Goal: Complete application form

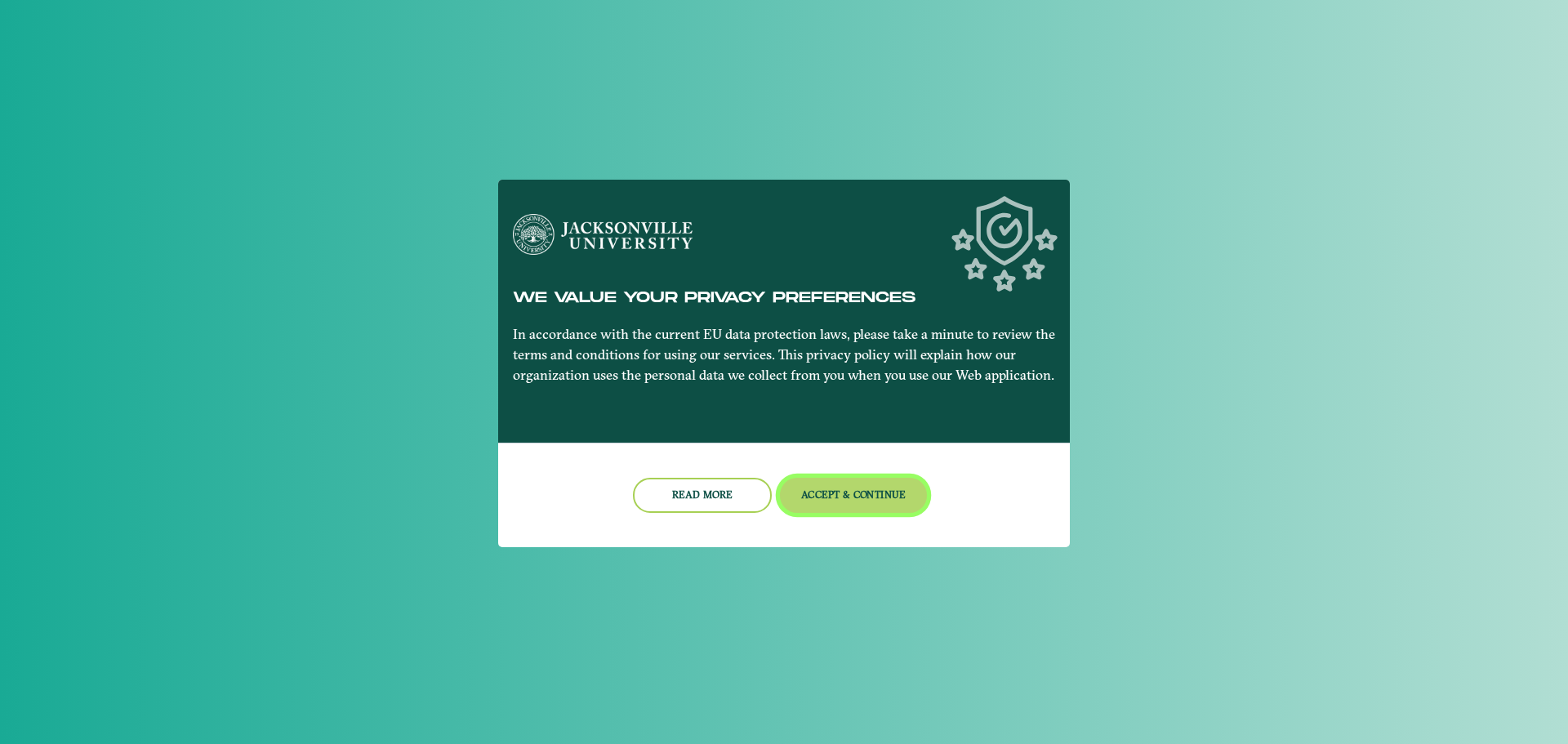
click at [876, 501] on button "Accept & Continue" at bounding box center [854, 495] width 148 height 35
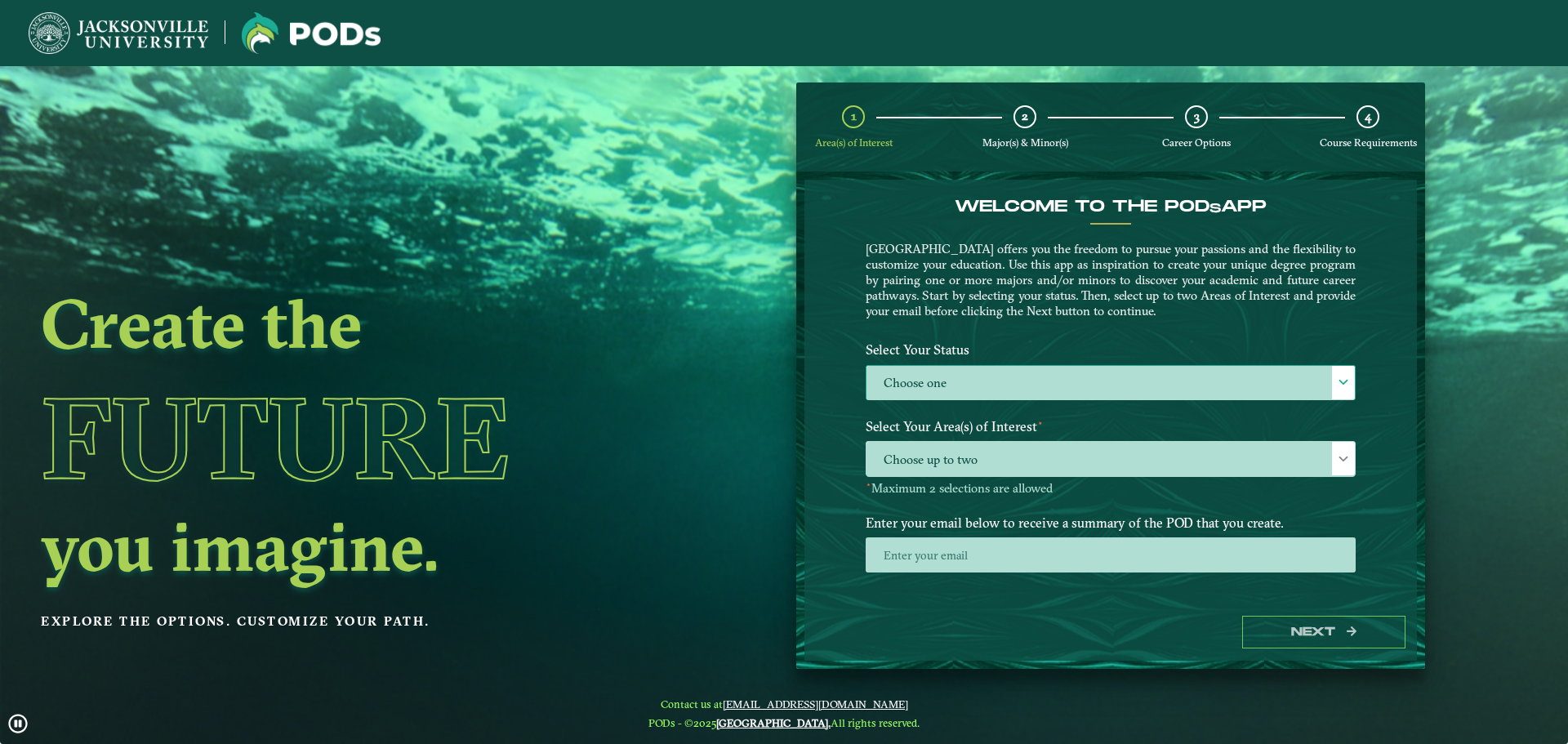
click at [953, 390] on label "Choose one" at bounding box center [1111, 383] width 489 height 35
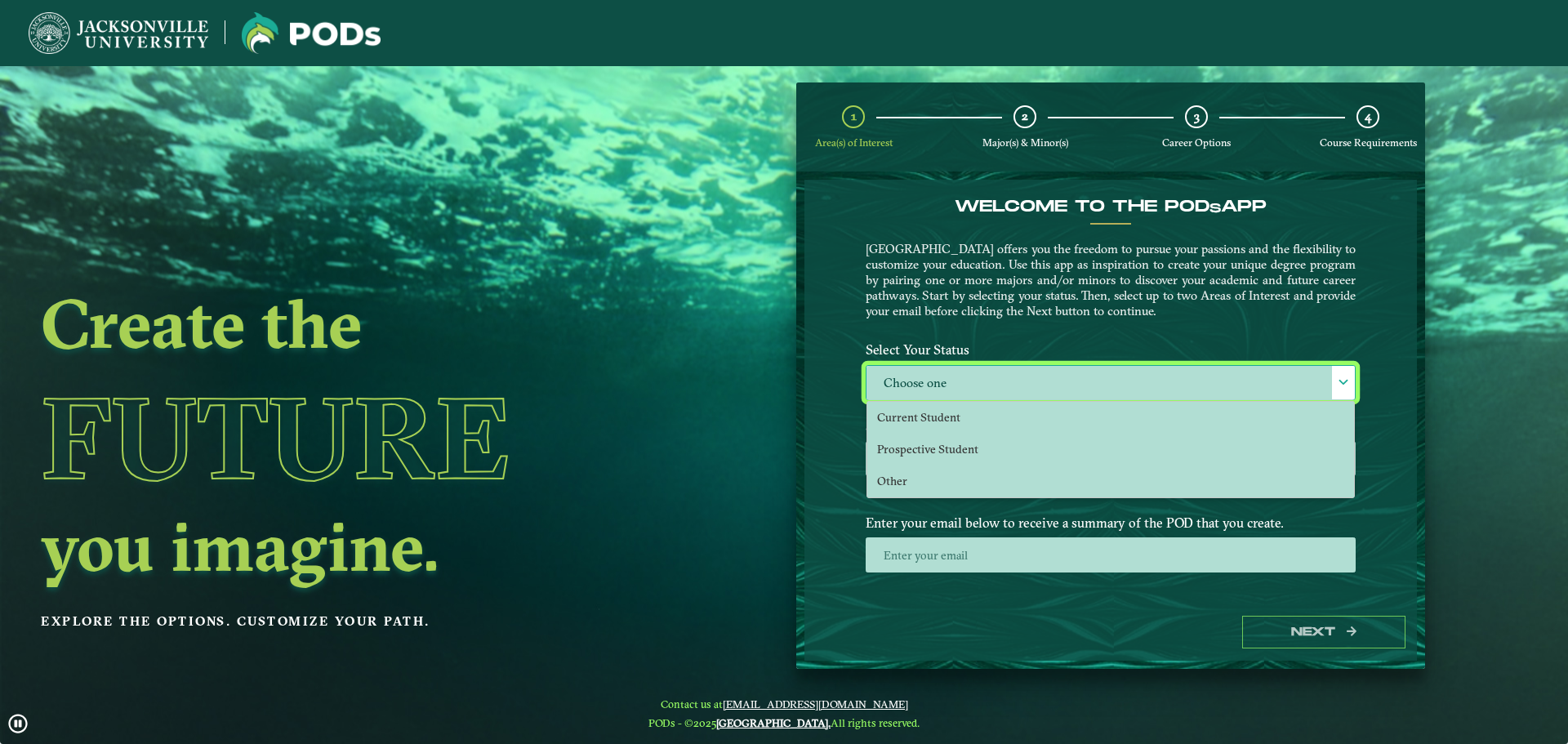
scroll to position [9, 75]
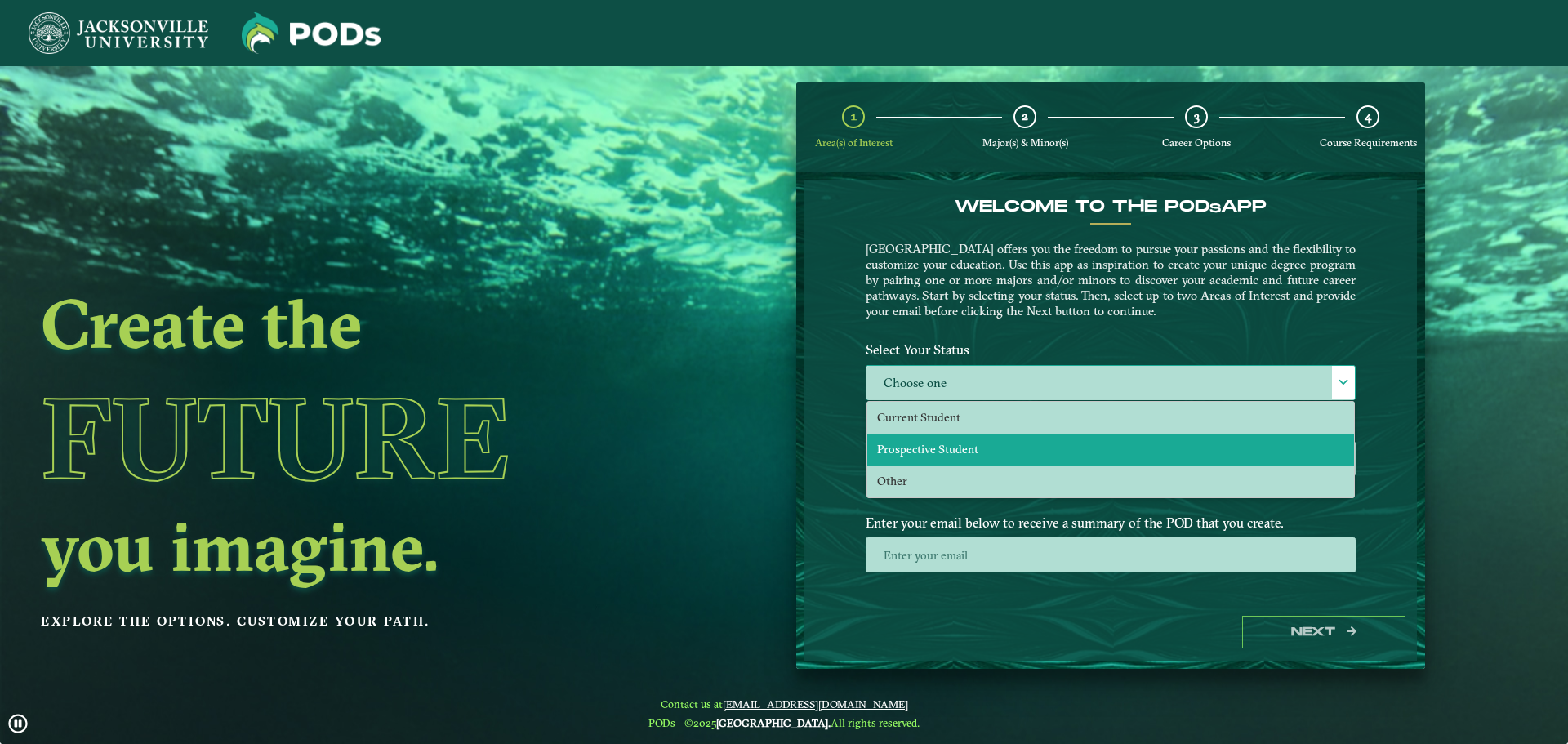
click at [933, 451] on span "Prospective Student" at bounding box center [928, 449] width 101 height 15
select select "[object Object]"
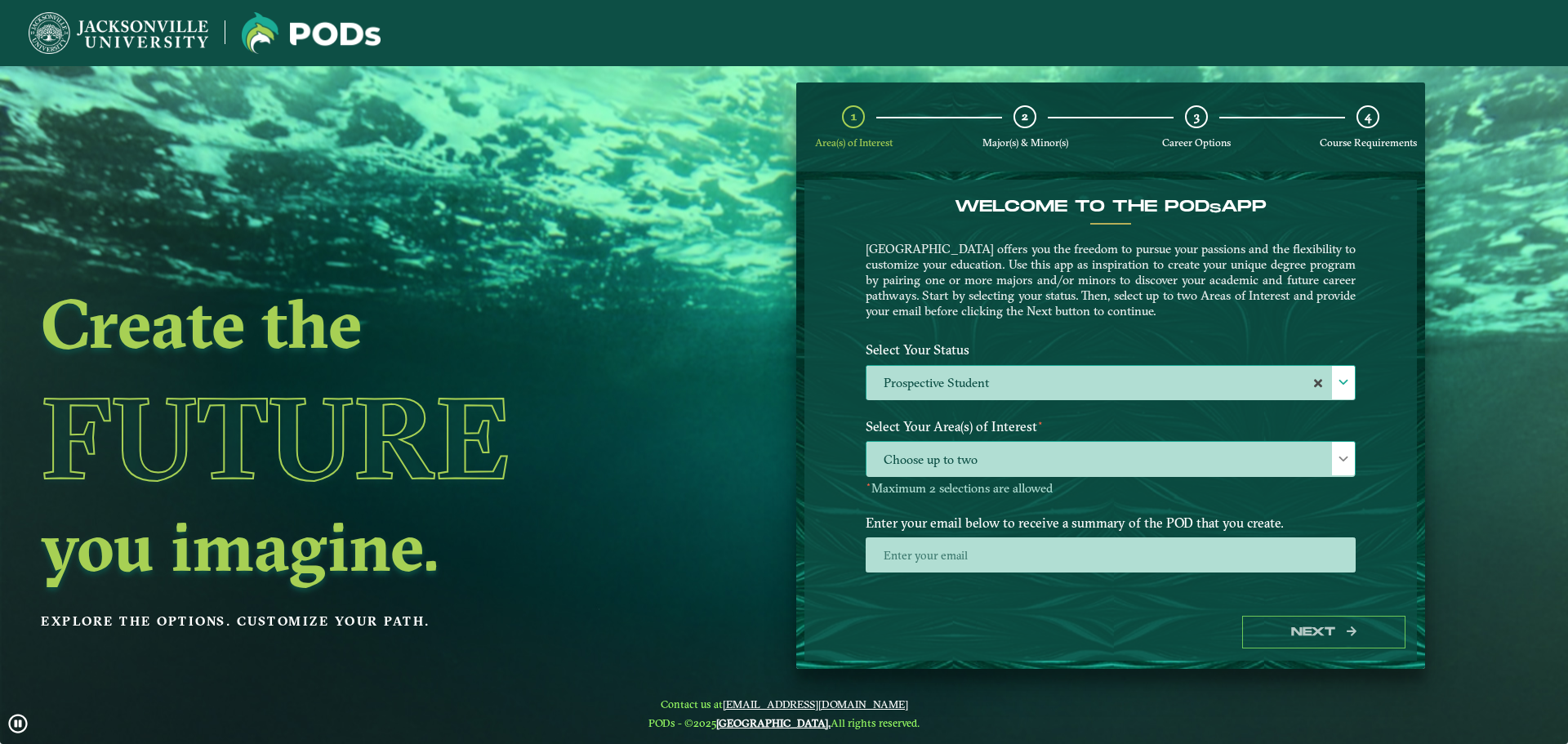
click at [925, 464] on span "Choose up to two" at bounding box center [1111, 459] width 489 height 35
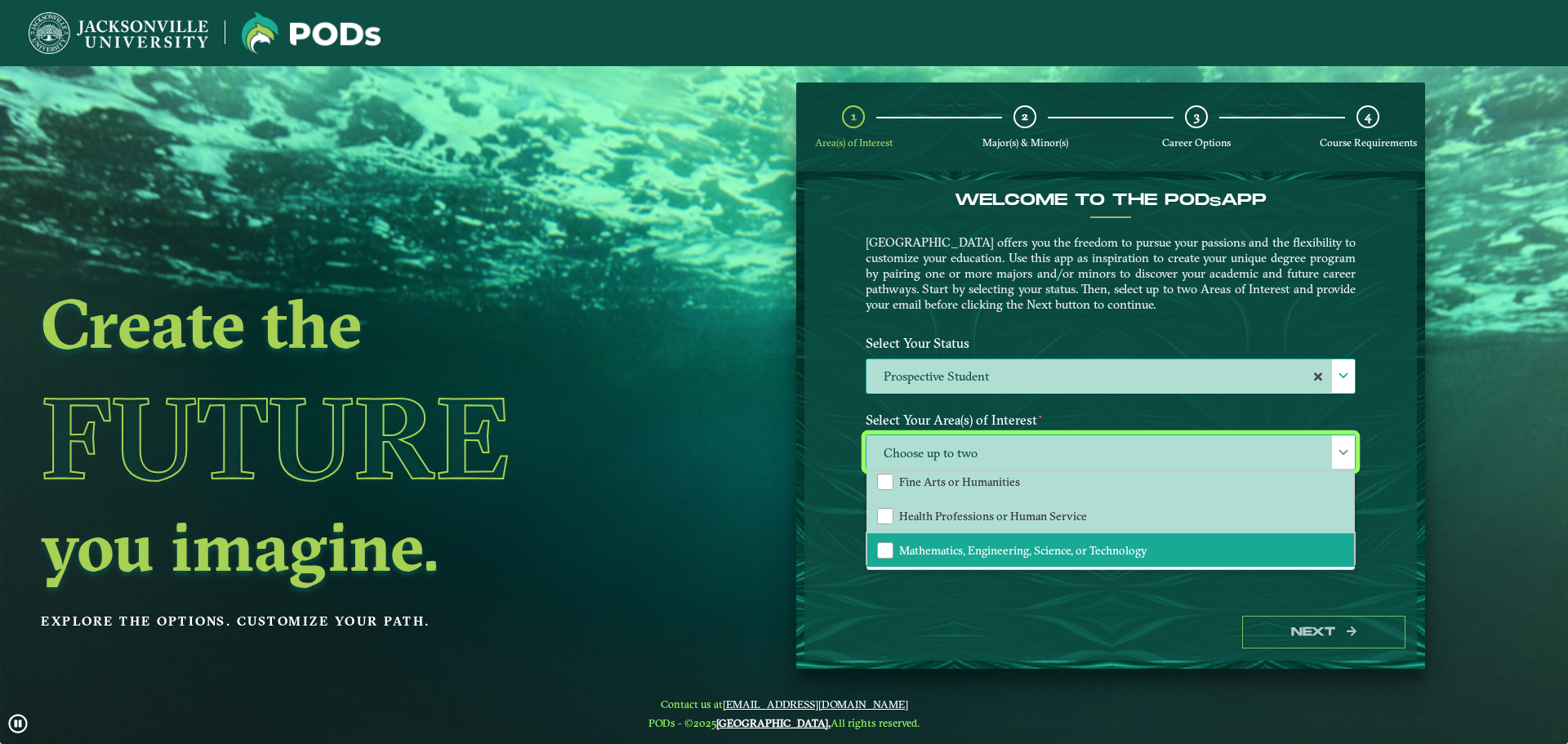
scroll to position [8, 0]
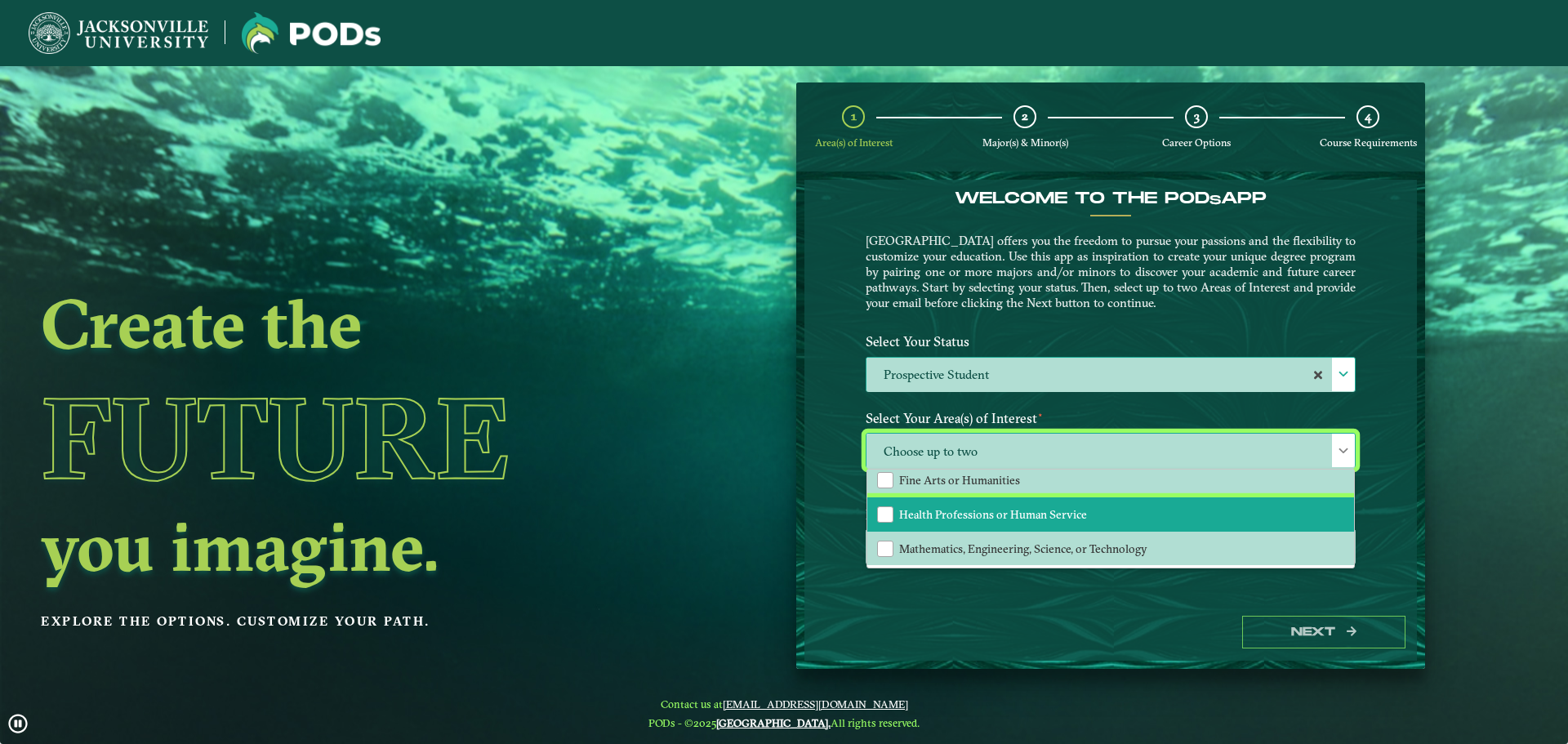
click at [1012, 519] on span "Health Professions or Human Service" at bounding box center [993, 514] width 188 height 15
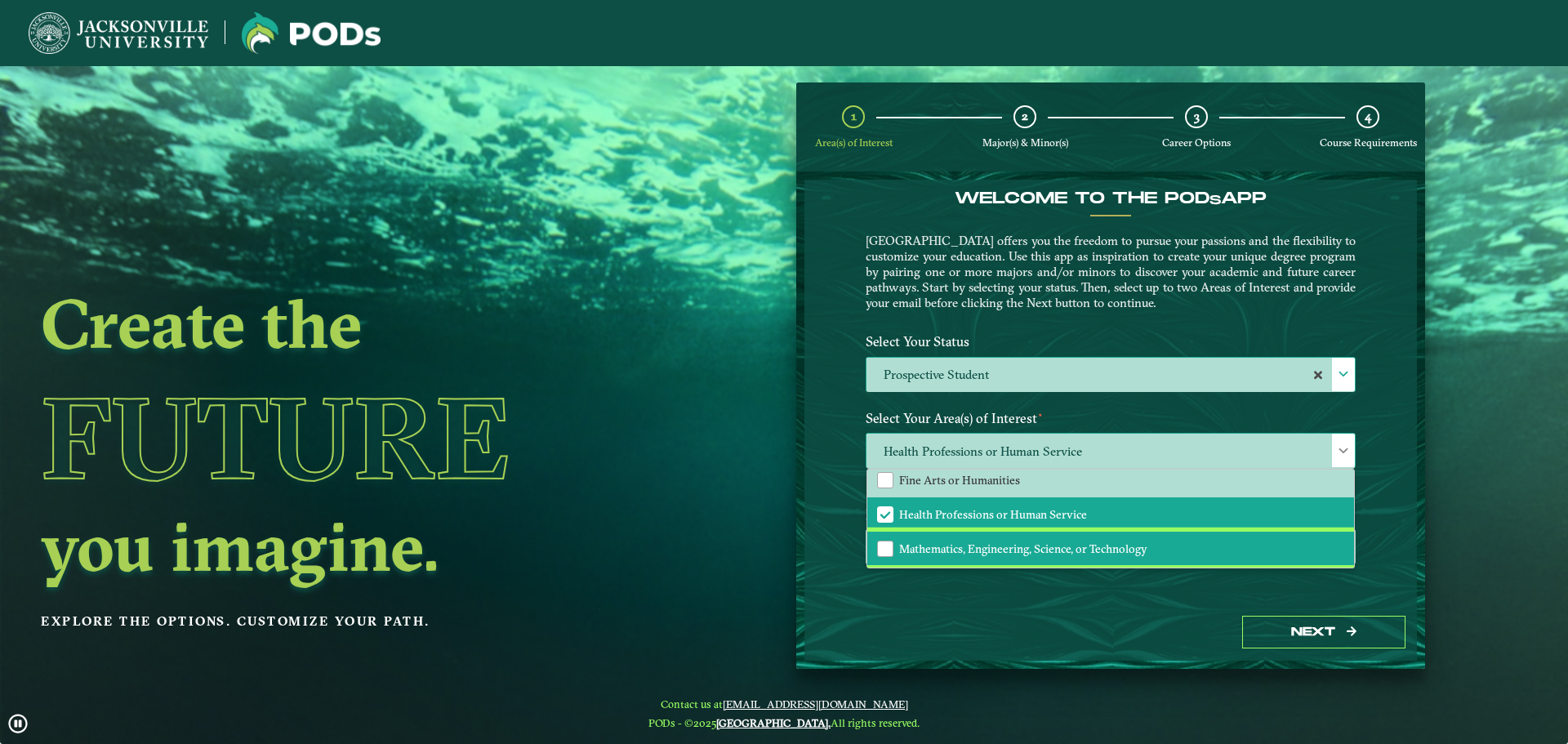
click at [1003, 550] on span "Mathematics, Engineering, Science, or Technology" at bounding box center [1024, 549] width 249 height 15
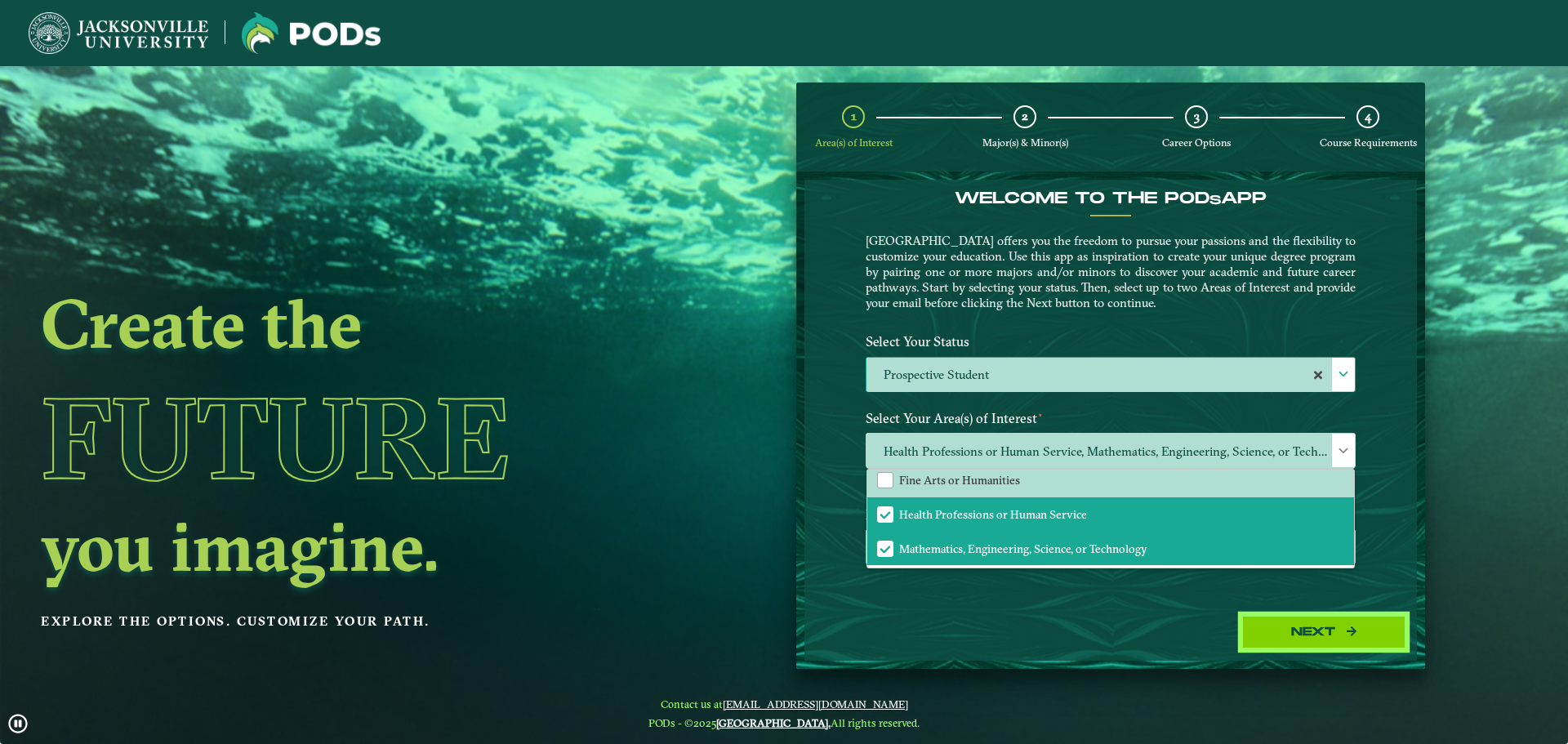
click at [1350, 631] on icon "button" at bounding box center [1351, 630] width 9 height 9
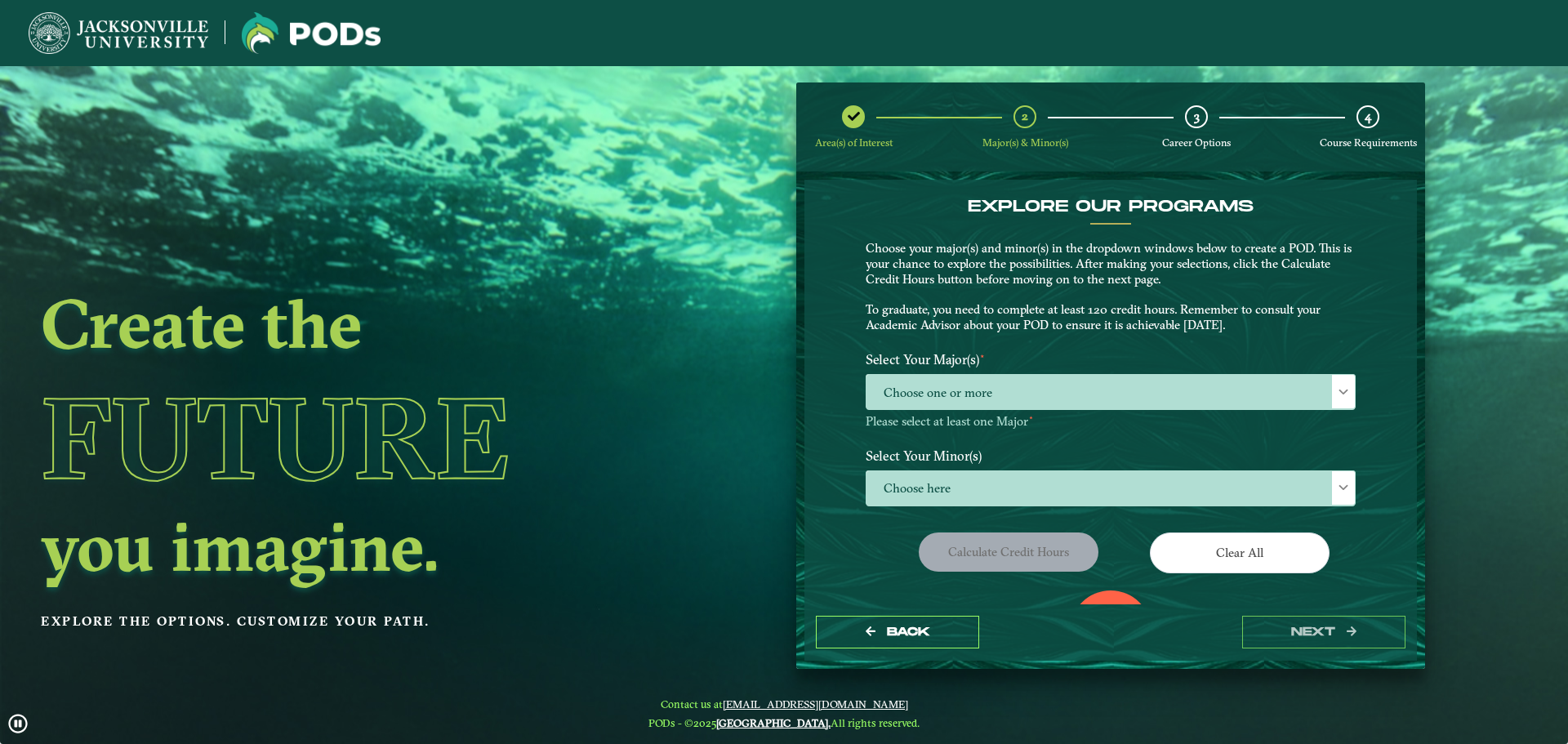
click at [934, 367] on label "Select Your Major(s) ⋆" at bounding box center [1110, 360] width 514 height 30
click at [934, 386] on span "Choose one or more" at bounding box center [1111, 392] width 489 height 35
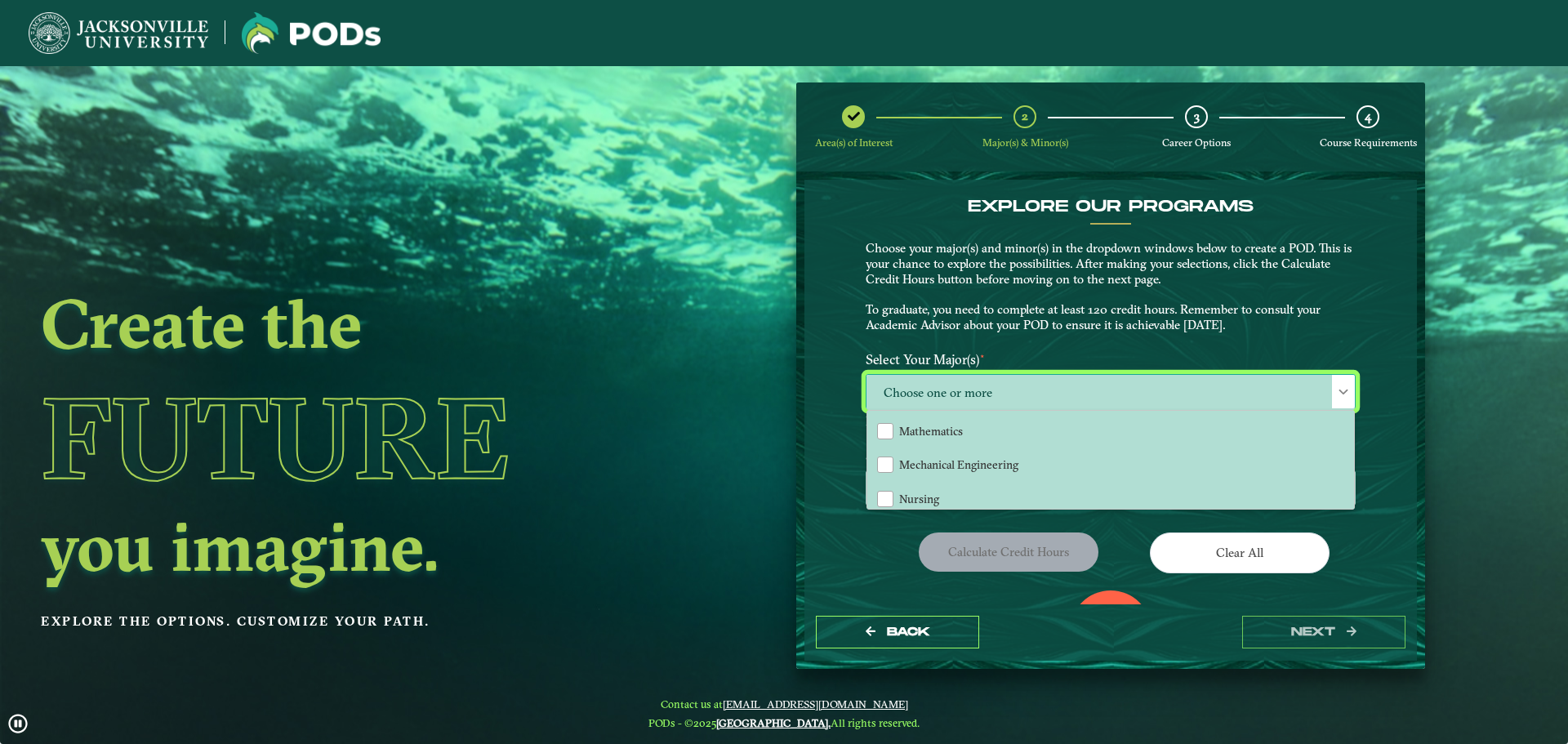
scroll to position [490, 0]
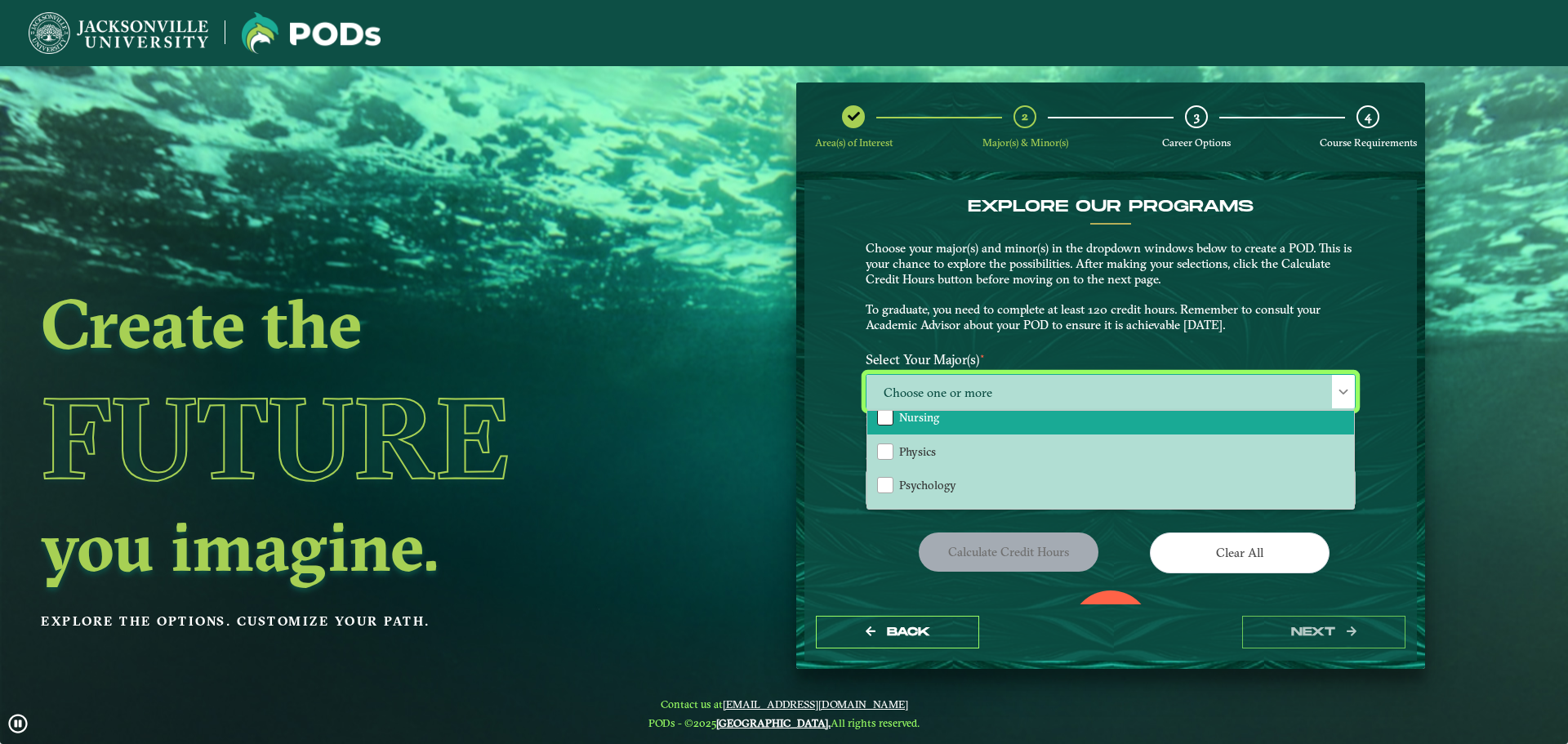
click at [881, 415] on div "Nursing" at bounding box center [885, 417] width 16 height 16
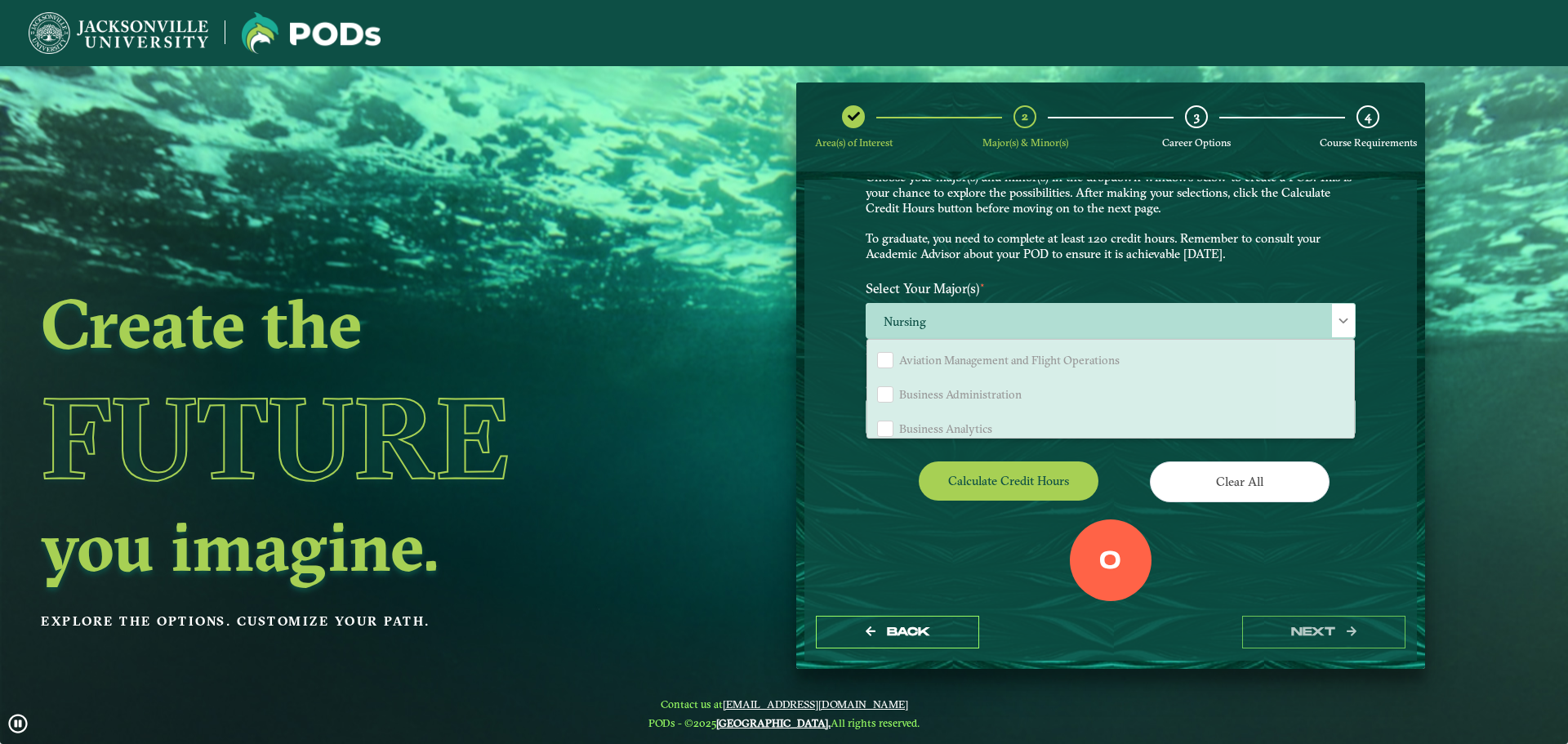
scroll to position [0, 0]
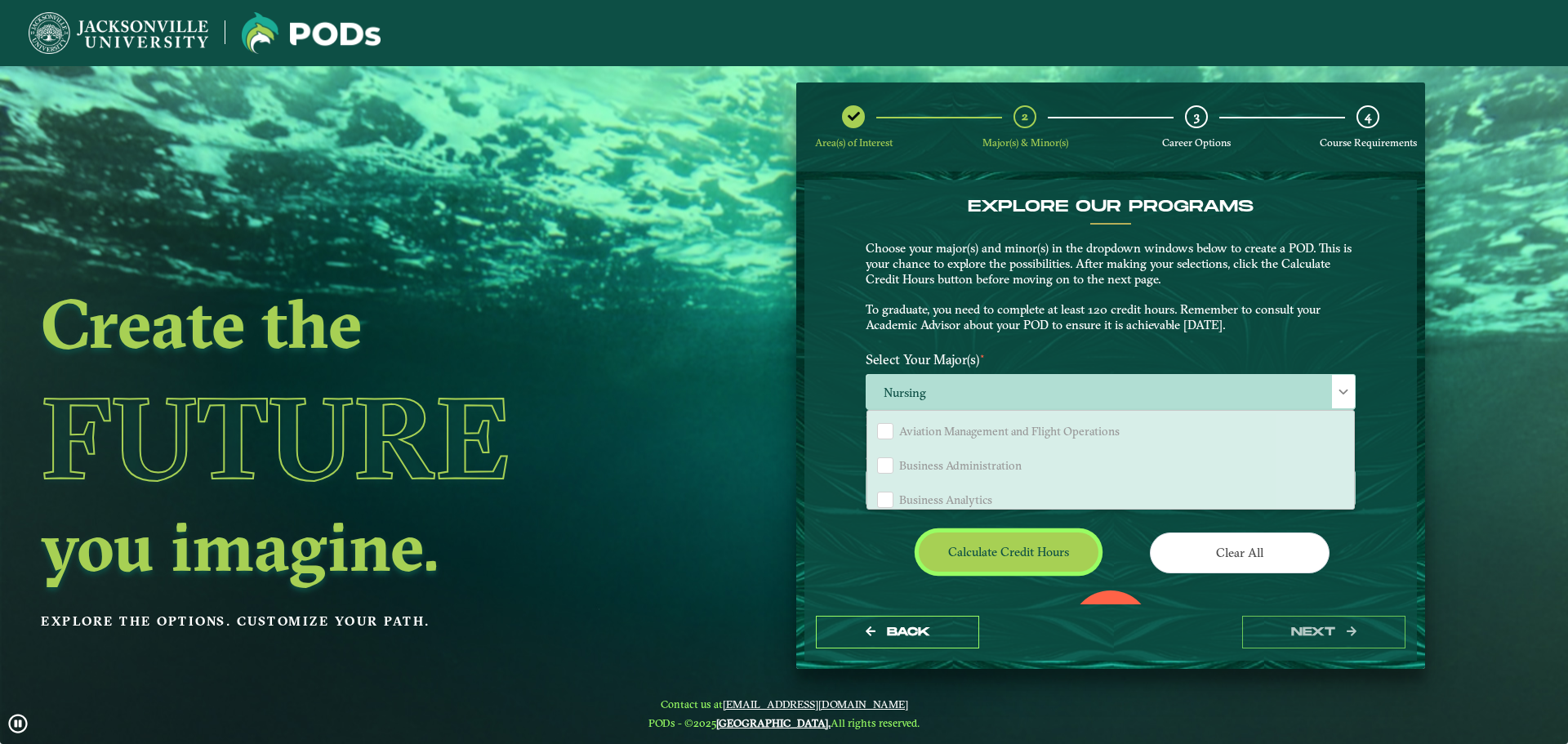
click at [1030, 542] on button "Calculate credit hours" at bounding box center [1008, 551] width 180 height 39
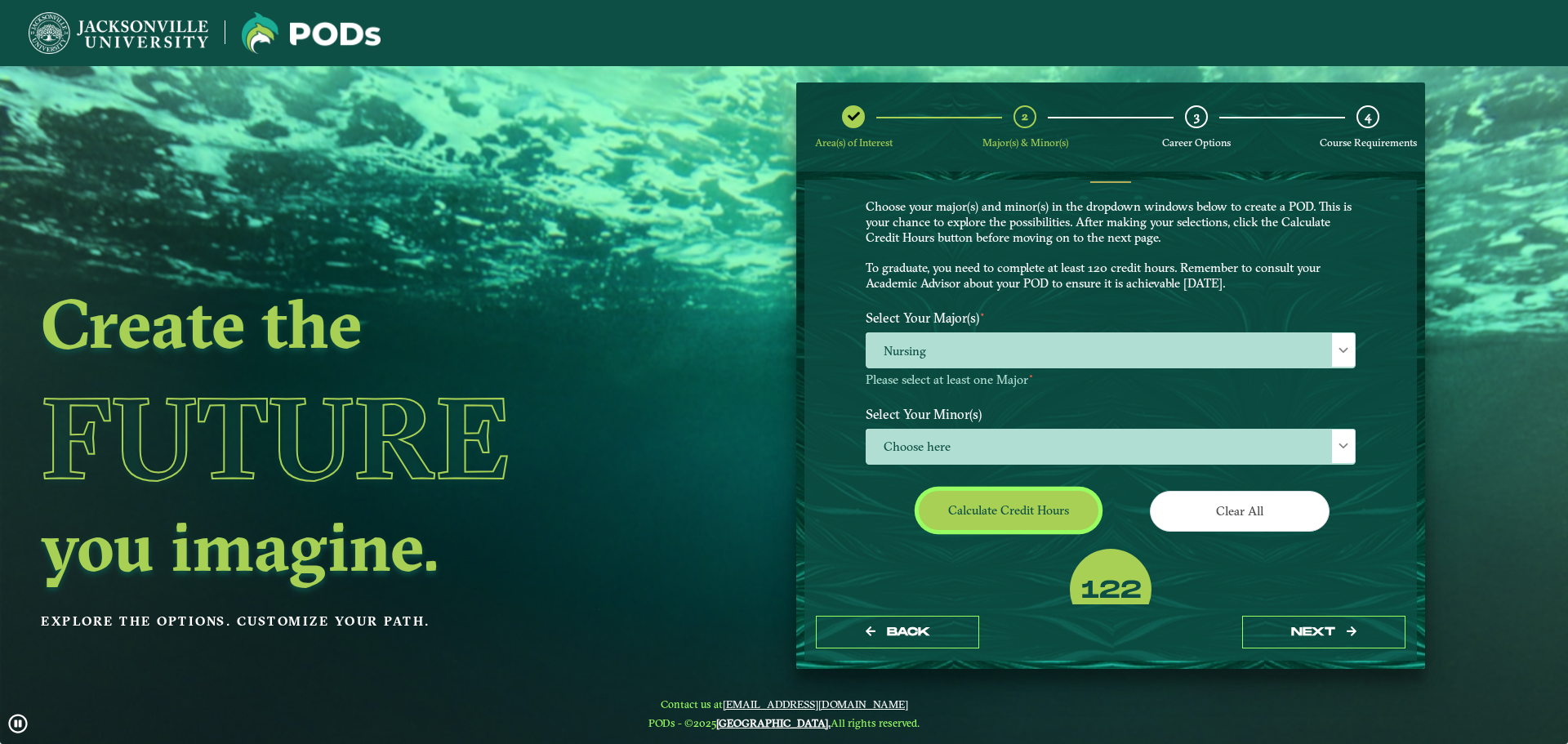
scroll to position [94, 0]
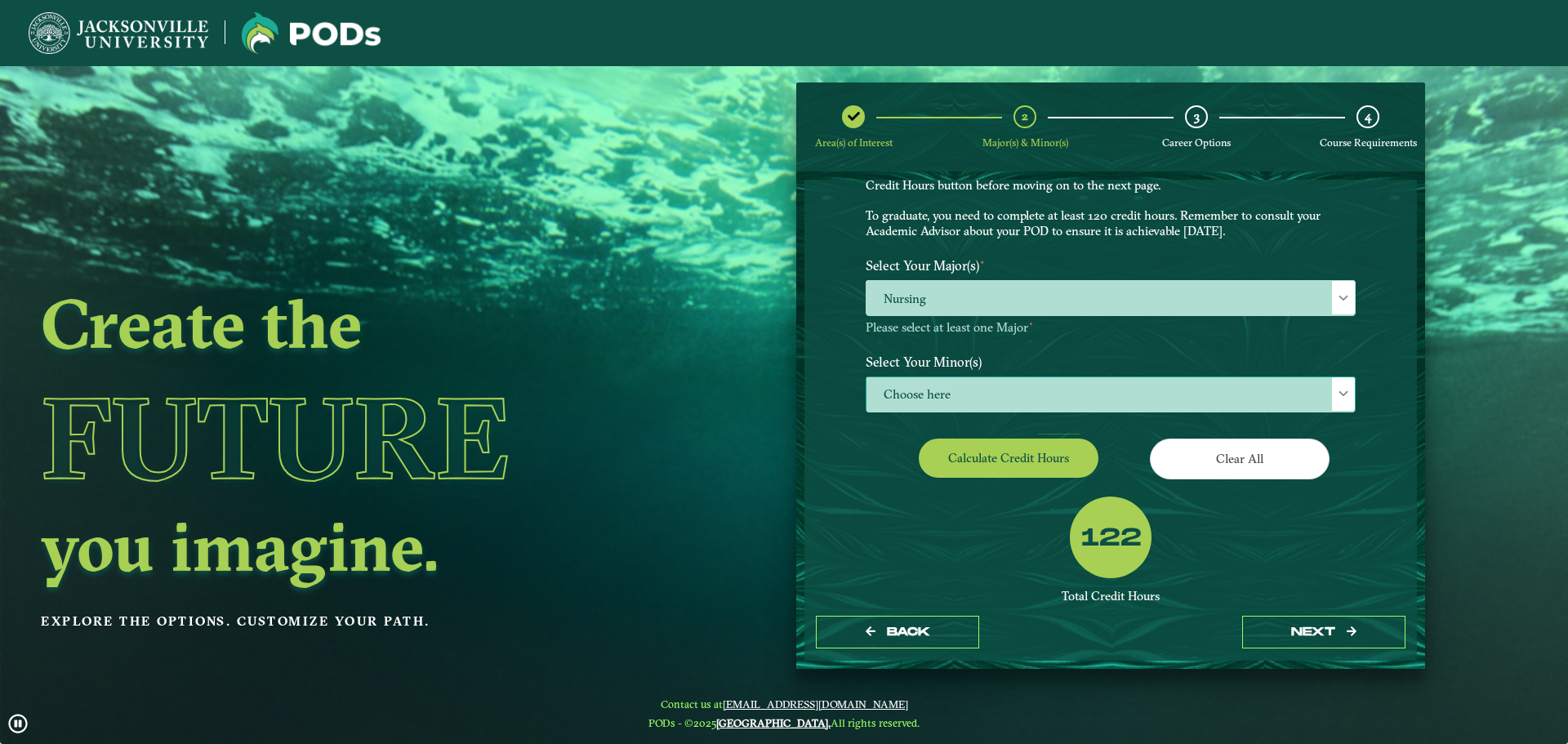
click at [1015, 381] on span "Choose here" at bounding box center [1111, 395] width 489 height 35
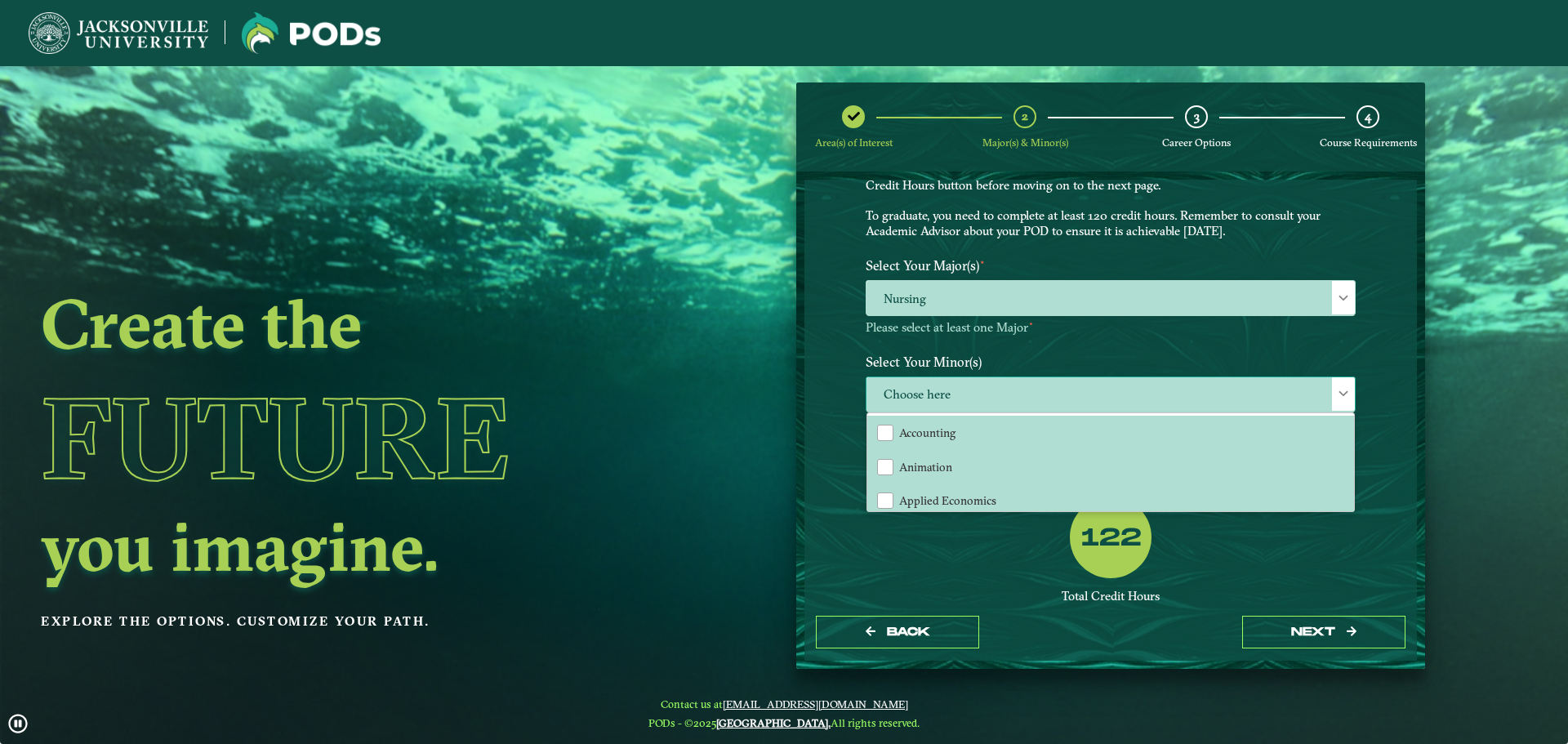
click at [1015, 381] on span "Choose here" at bounding box center [1111, 395] width 489 height 35
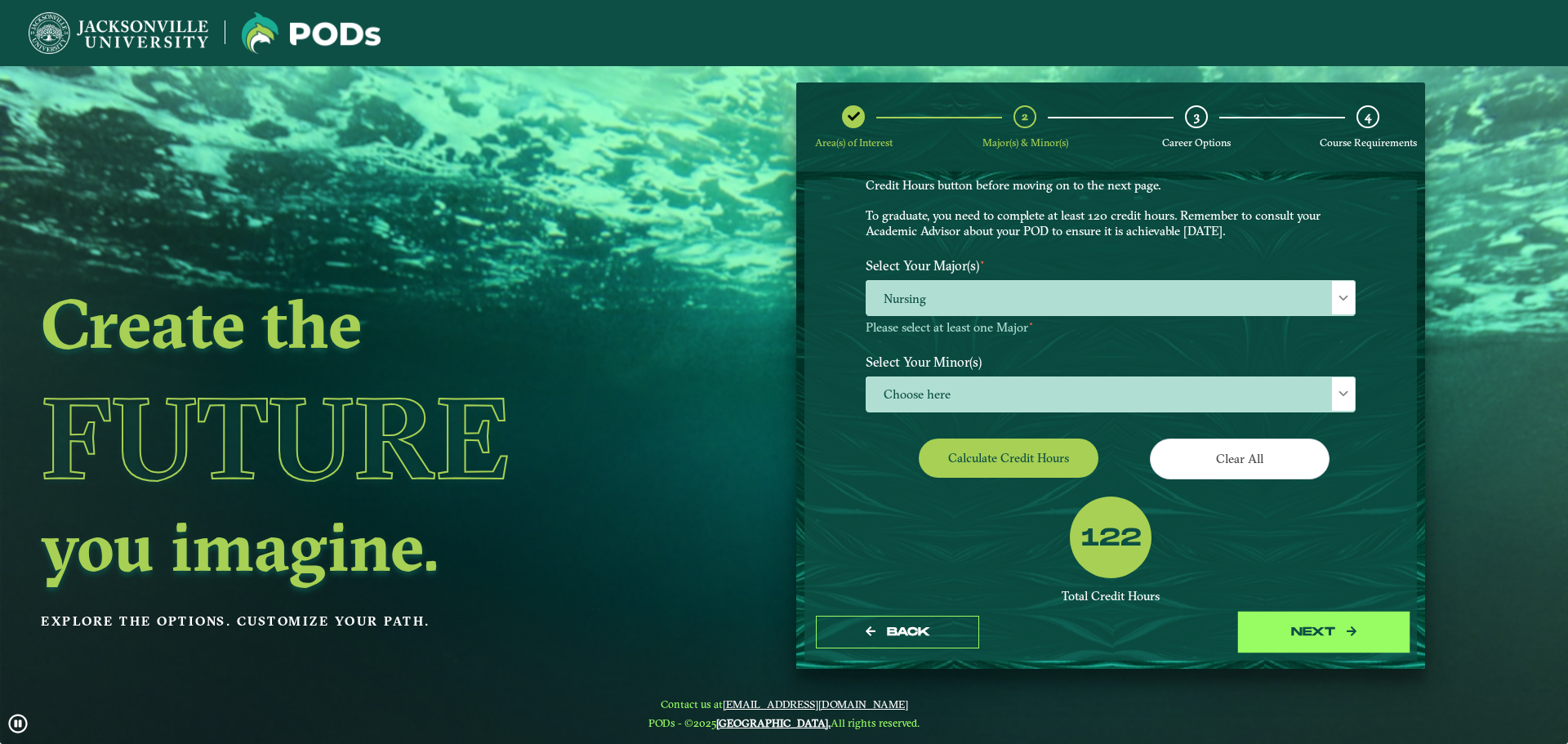
click at [1365, 642] on button "next" at bounding box center [1324, 632] width 163 height 34
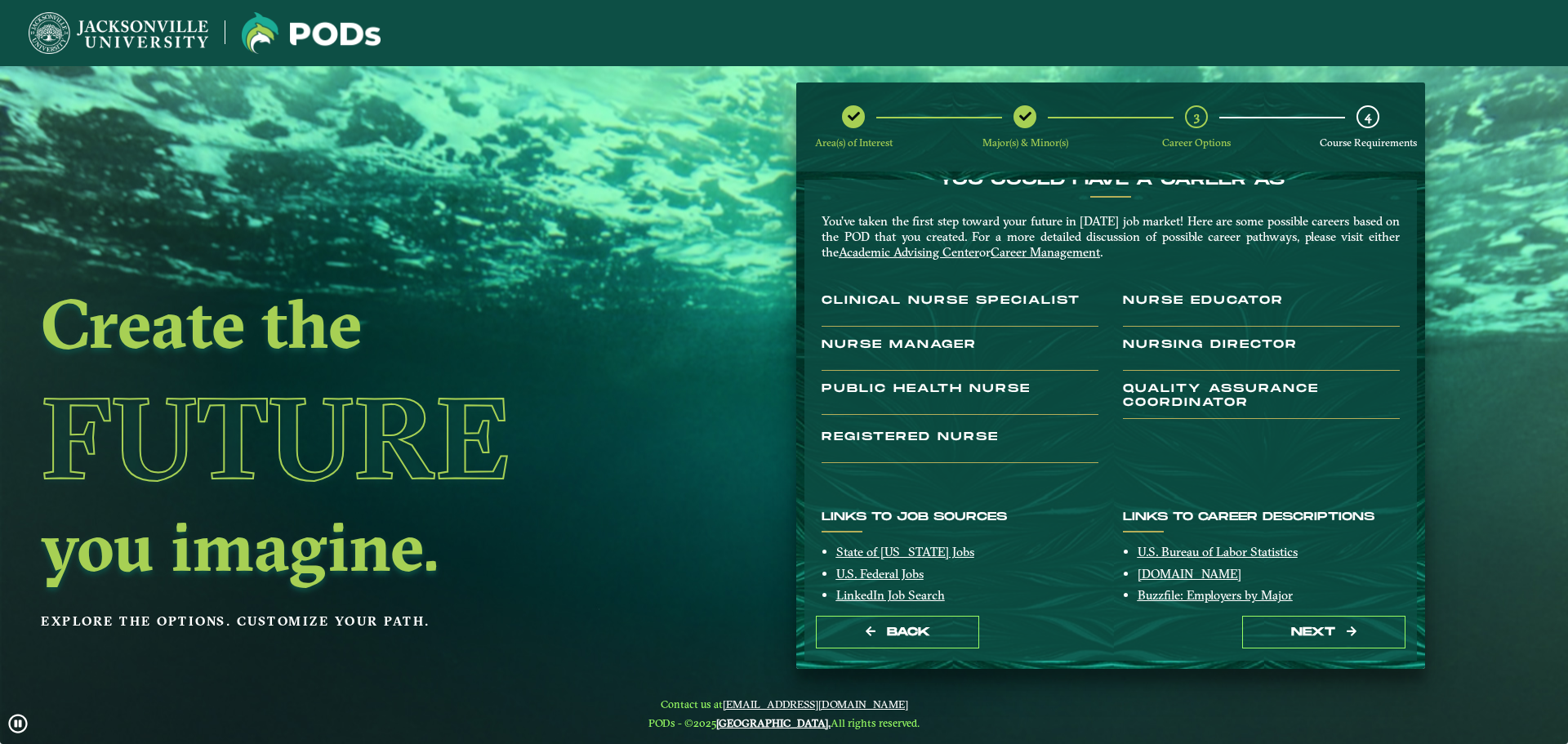
scroll to position [0, 0]
